Goal: Task Accomplishment & Management: Understand process/instructions

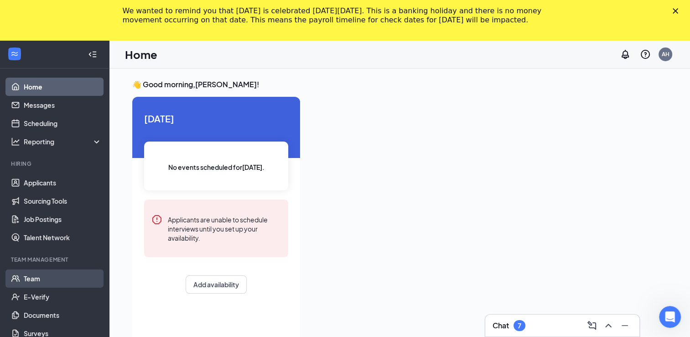
click at [41, 284] on link "Team" at bounding box center [63, 278] width 78 height 18
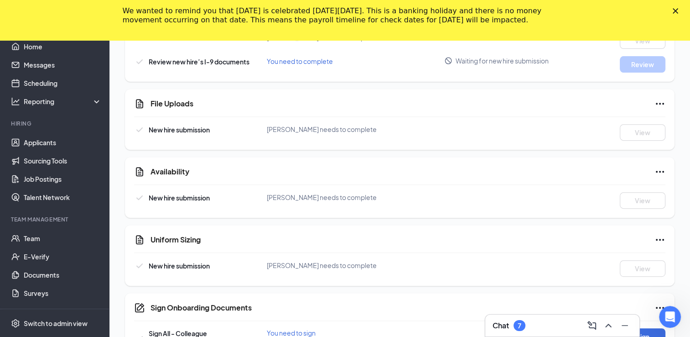
scroll to position [375, 0]
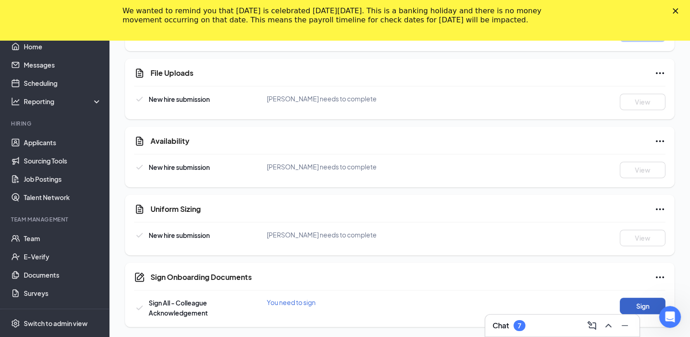
click at [637, 305] on button "Sign" at bounding box center [643, 305] width 46 height 16
click at [425, 160] on div "Sign Onboarding Documents Close Sign All - Colleague Acknowledgement 1 of 2 sig…" at bounding box center [345, 168] width 690 height 337
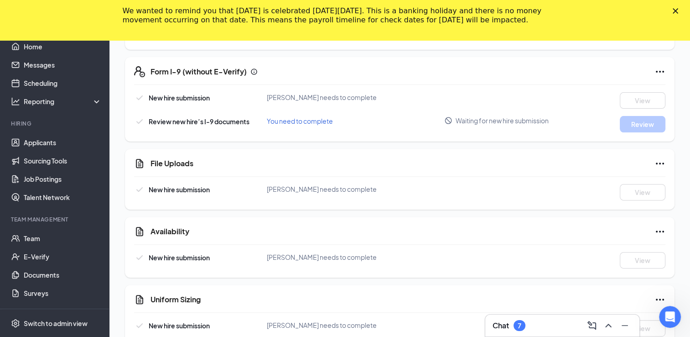
scroll to position [282, 0]
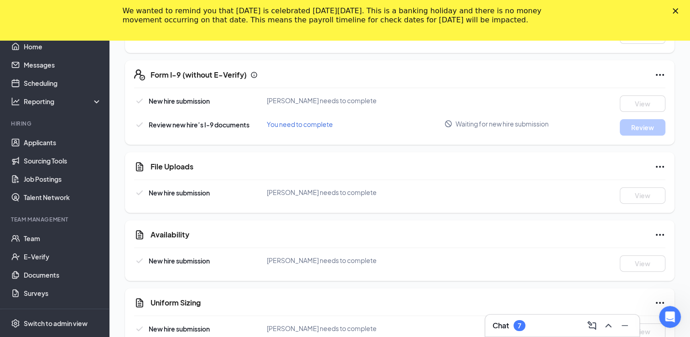
click at [314, 120] on span "You need to complete" at bounding box center [300, 124] width 66 height 8
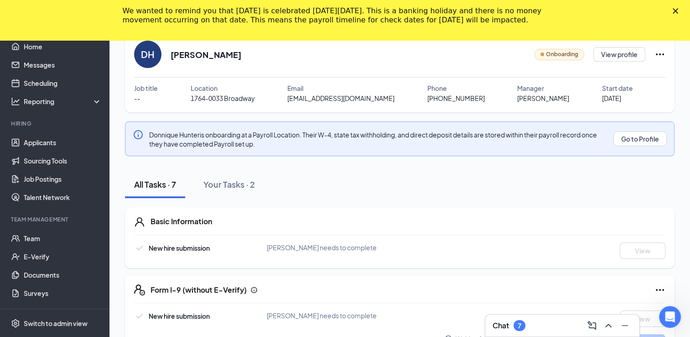
scroll to position [0, 0]
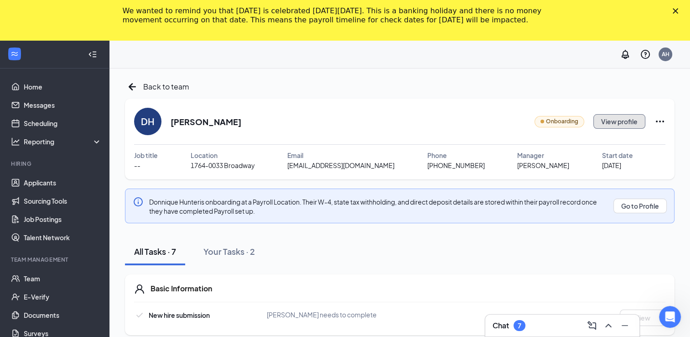
click at [602, 121] on button "View profile" at bounding box center [619, 121] width 52 height 15
